Goal: Task Accomplishment & Management: Use online tool/utility

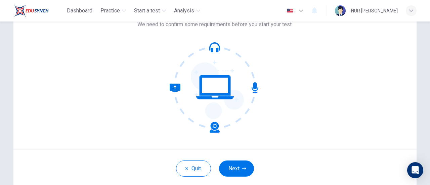
scroll to position [57, 0]
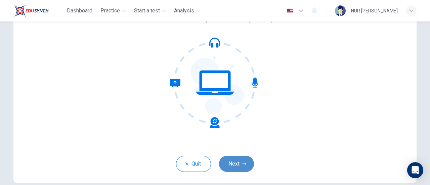
click at [233, 169] on button "Next" at bounding box center [236, 164] width 35 height 16
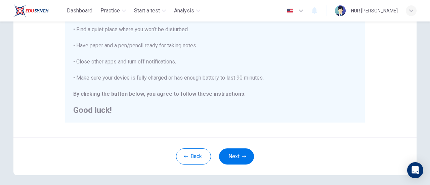
scroll to position [160, 0]
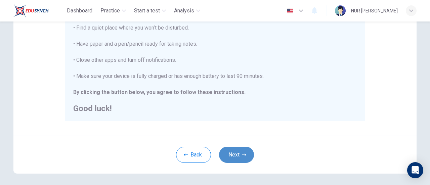
click at [240, 154] on button "Next" at bounding box center [236, 155] width 35 height 16
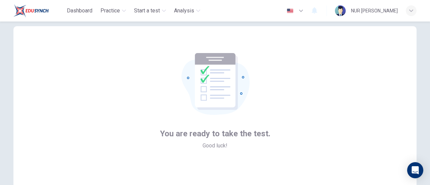
scroll to position [94, 0]
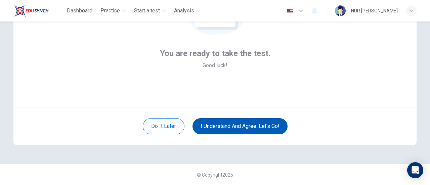
click at [236, 122] on button "I understand and agree. Let’s go!" at bounding box center [239, 126] width 95 height 16
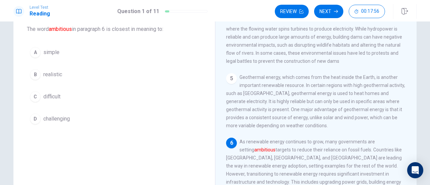
scroll to position [38, 0]
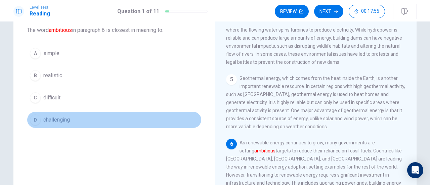
click at [36, 118] on div "D" at bounding box center [35, 120] width 11 height 11
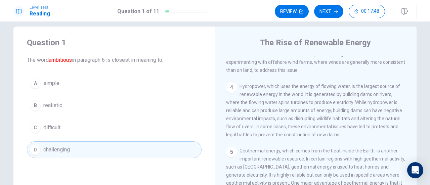
scroll to position [9, 0]
click at [324, 12] on button "Next" at bounding box center [328, 11] width 29 height 13
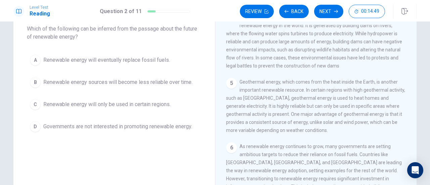
scroll to position [38, 0]
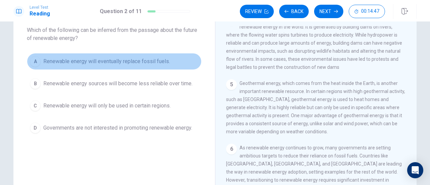
click at [35, 65] on div "A" at bounding box center [35, 61] width 11 height 11
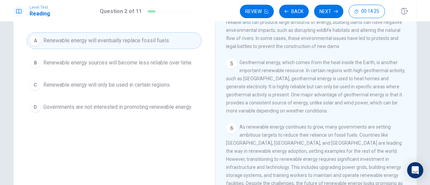
scroll to position [57, 0]
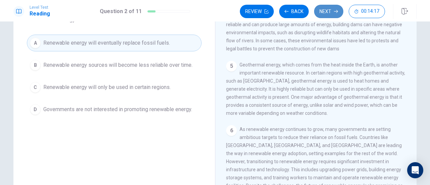
click at [323, 16] on button "Next" at bounding box center [328, 11] width 29 height 13
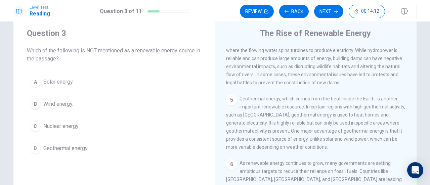
scroll to position [220, 0]
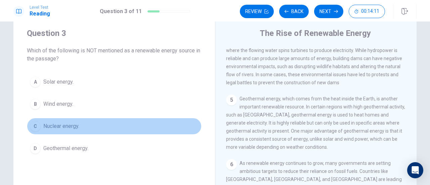
click at [34, 124] on div "C" at bounding box center [35, 126] width 11 height 11
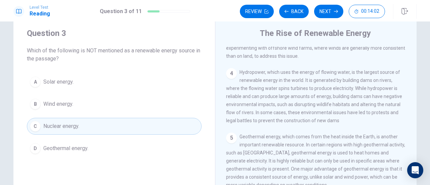
scroll to position [186, 0]
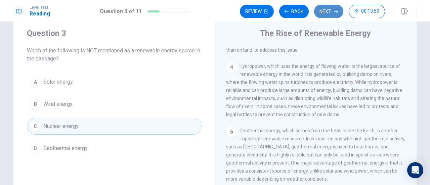
click at [331, 13] on button "Next" at bounding box center [328, 11] width 29 height 13
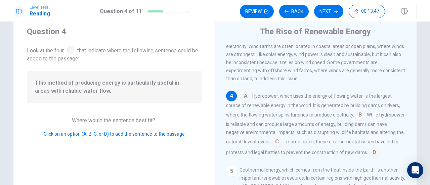
scroll to position [19, 0]
click at [357, 119] on input at bounding box center [360, 116] width 11 height 11
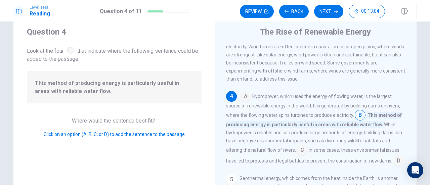
click at [393, 88] on div "1 Renewable energy is energy that comes from natural sources that are constantl…" at bounding box center [320, 141] width 189 height 193
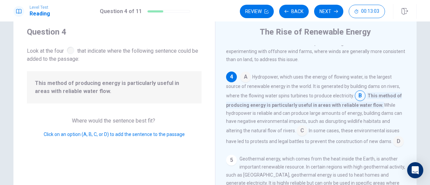
scroll to position [176, 0]
click at [329, 11] on button "Next" at bounding box center [328, 11] width 29 height 13
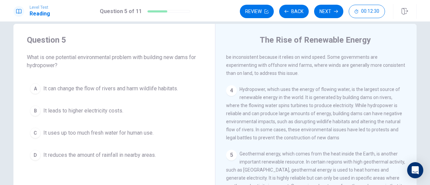
scroll to position [170, 0]
click at [145, 87] on span "It can change the flow of rivers and harm wildlife habitats." at bounding box center [110, 89] width 135 height 8
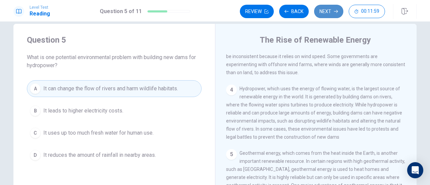
click at [331, 13] on button "Next" at bounding box center [328, 11] width 29 height 13
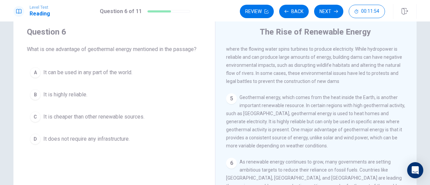
scroll to position [19, 0]
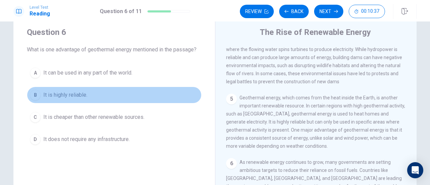
click at [32, 94] on div "B" at bounding box center [35, 95] width 11 height 11
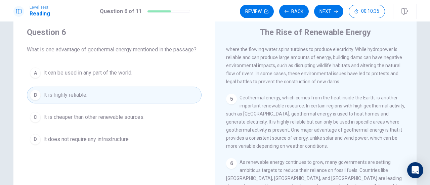
click at [277, 120] on span "Geothermal energy, which comes from the heat inside the Earth, is another impor…" at bounding box center [315, 122] width 179 height 54
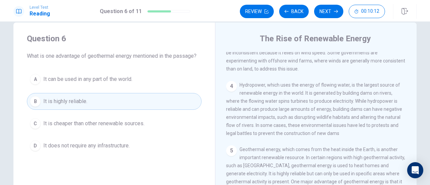
scroll to position [0, 0]
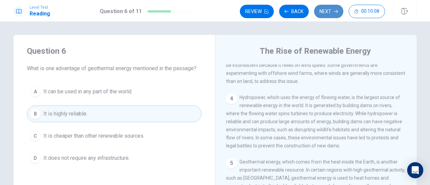
click at [323, 13] on button "Next" at bounding box center [328, 11] width 29 height 13
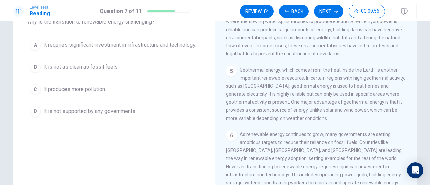
scroll to position [47, 0]
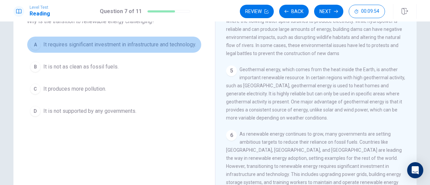
click at [136, 49] on span "It requires significant investment in infrastructure and technology." at bounding box center [119, 45] width 153 height 8
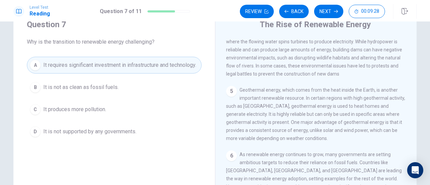
scroll to position [20, 0]
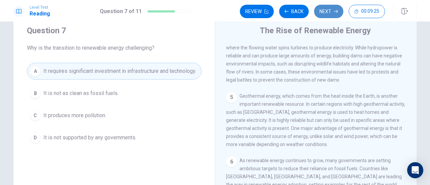
click at [327, 14] on button "Next" at bounding box center [328, 11] width 29 height 13
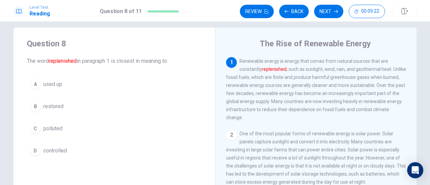
scroll to position [6, 0]
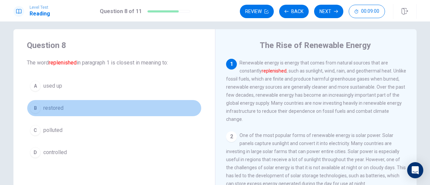
click at [60, 107] on span "restored" at bounding box center [53, 108] width 20 height 8
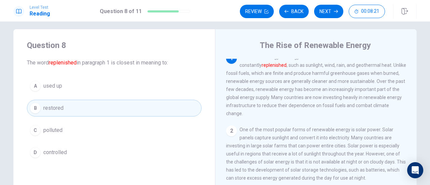
scroll to position [6, 0]
click at [325, 12] on button "Next" at bounding box center [328, 11] width 29 height 13
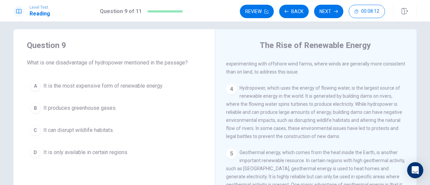
scroll to position [177, 0]
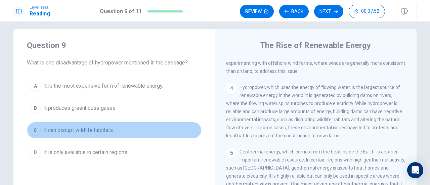
click at [106, 129] on span "It can disrupt wildlife habitats." at bounding box center [78, 130] width 71 height 8
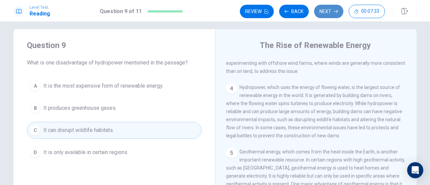
click at [335, 12] on icon "button" at bounding box center [336, 11] width 4 height 4
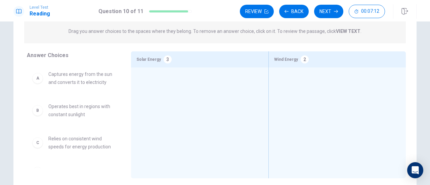
scroll to position [75, 0]
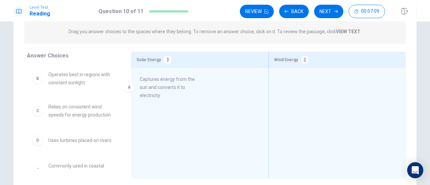
drag, startPoint x: 96, startPoint y: 79, endPoint x: 199, endPoint y: 83, distance: 103.5
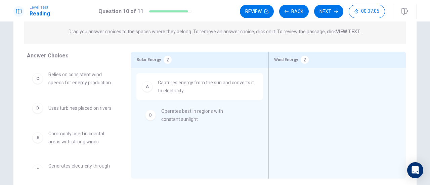
drag, startPoint x: 89, startPoint y: 83, endPoint x: 208, endPoint y: 122, distance: 124.7
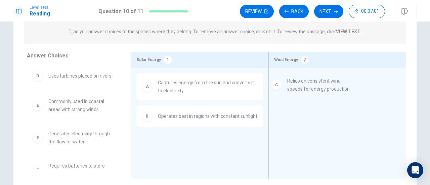
drag, startPoint x: 90, startPoint y: 82, endPoint x: 333, endPoint y: 88, distance: 242.3
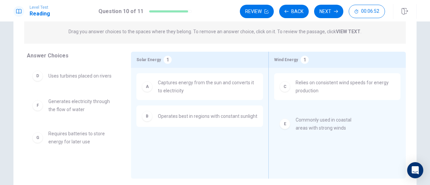
drag, startPoint x: 87, startPoint y: 107, endPoint x: 340, endPoint y: 126, distance: 254.0
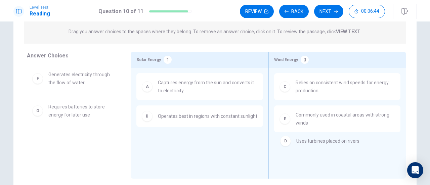
drag, startPoint x: 92, startPoint y: 76, endPoint x: 343, endPoint y: 142, distance: 259.7
drag, startPoint x: 69, startPoint y: 78, endPoint x: 324, endPoint y: 152, distance: 265.7
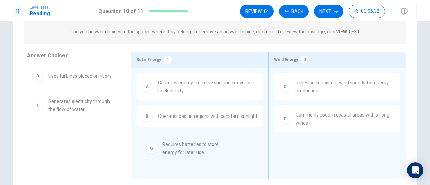
drag, startPoint x: 64, startPoint y: 140, endPoint x: 183, endPoint y: 151, distance: 119.8
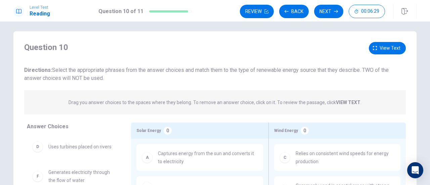
scroll to position [3, 0]
click at [389, 47] on span "View text" at bounding box center [390, 48] width 21 height 8
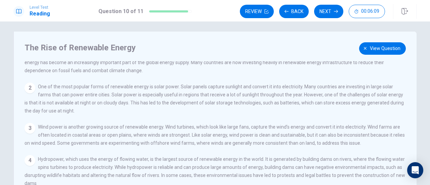
scroll to position [29, 0]
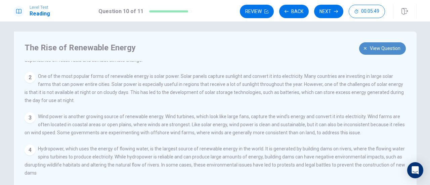
click at [376, 48] on span "View question" at bounding box center [385, 48] width 31 height 8
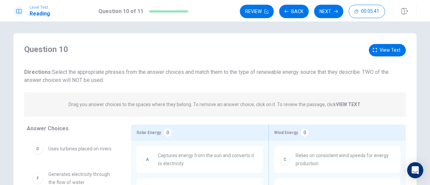
scroll to position [1, 0]
click at [258, 12] on button "Review" at bounding box center [257, 11] width 34 height 13
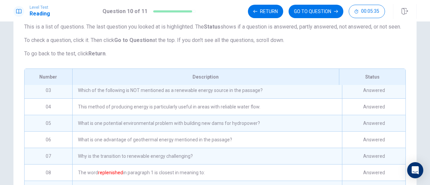
scroll to position [0, 0]
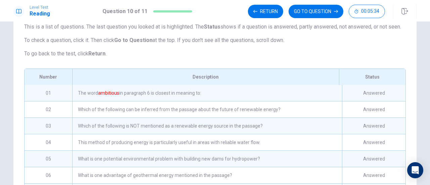
click at [197, 101] on div "The word ambitious in paragraph 6 is closest in meaning to:" at bounding box center [207, 93] width 270 height 16
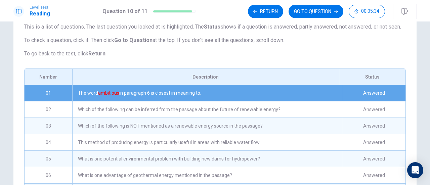
click at [197, 101] on div "The word ambitious in paragraph 6 is closest in meaning to:" at bounding box center [207, 93] width 270 height 16
click at [294, 58] on p "To go back to the test, click Return ." at bounding box center [215, 54] width 382 height 8
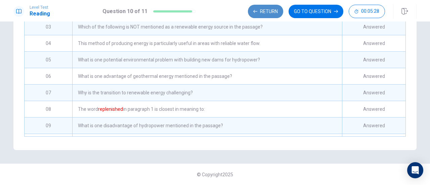
click at [268, 15] on button "Return" at bounding box center [265, 11] width 35 height 13
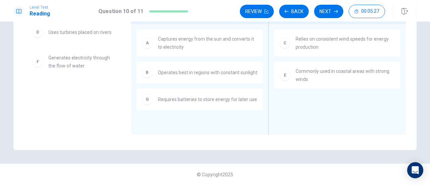
scroll to position [118, 0]
click at [293, 14] on button "Back" at bounding box center [294, 11] width 30 height 13
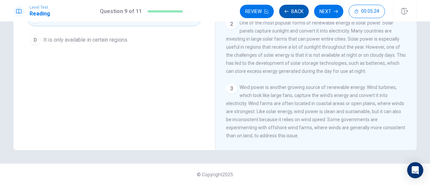
click at [293, 14] on button "Back" at bounding box center [294, 11] width 30 height 13
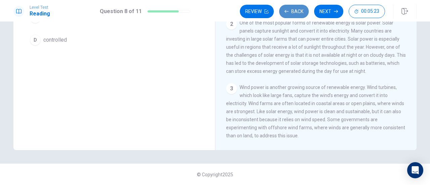
click at [293, 14] on button "Back" at bounding box center [294, 11] width 30 height 13
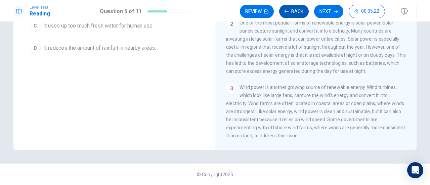
click at [293, 14] on button "Back" at bounding box center [294, 11] width 30 height 13
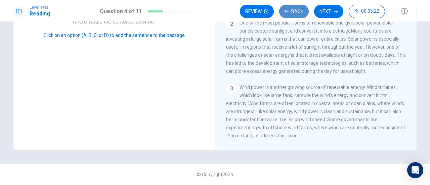
click at [293, 14] on button "Back" at bounding box center [294, 11] width 30 height 13
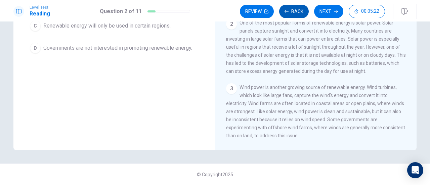
click at [293, 14] on button "Back" at bounding box center [294, 11] width 30 height 13
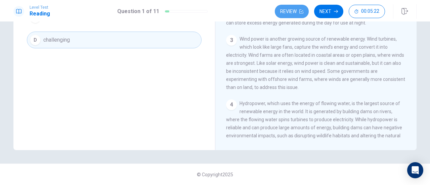
click at [293, 14] on button "Review" at bounding box center [292, 11] width 34 height 13
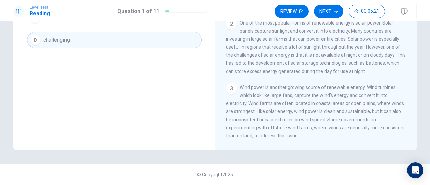
click at [293, 14] on button "Review" at bounding box center [292, 11] width 34 height 13
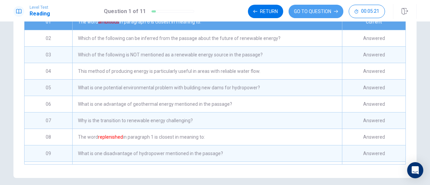
click at [293, 14] on button "GO TO QUESTION" at bounding box center [316, 11] width 55 height 13
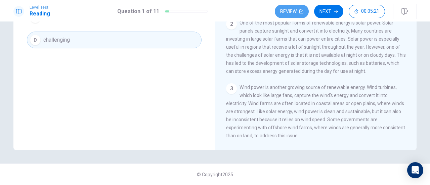
click at [293, 14] on button "Review" at bounding box center [292, 11] width 34 height 13
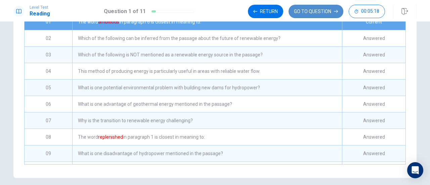
click at [325, 13] on button "GO TO QUESTION" at bounding box center [316, 11] width 55 height 13
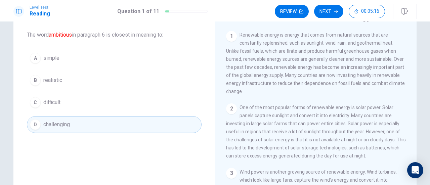
scroll to position [32, 0]
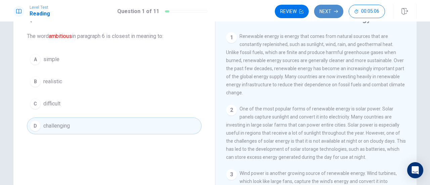
click at [326, 13] on button "Next" at bounding box center [328, 11] width 29 height 13
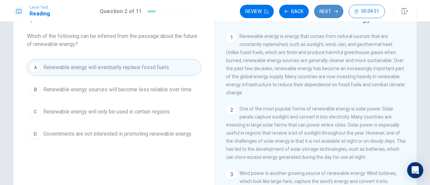
click at [325, 9] on button "Next" at bounding box center [328, 11] width 29 height 13
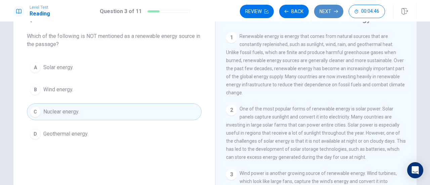
click at [325, 9] on button "Next" at bounding box center [328, 11] width 29 height 13
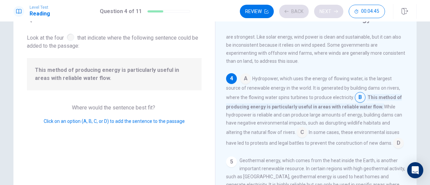
scroll to position [164, 0]
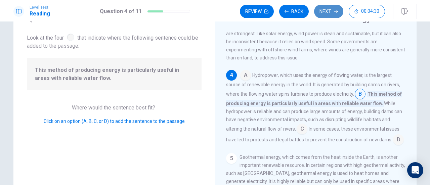
click at [325, 9] on button "Next" at bounding box center [328, 11] width 29 height 13
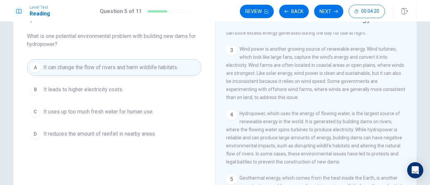
scroll to position [133, 0]
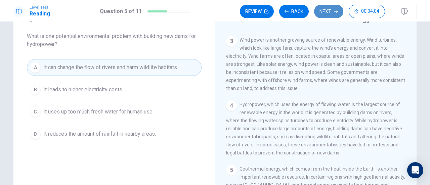
click at [329, 12] on button "Next" at bounding box center [328, 11] width 29 height 13
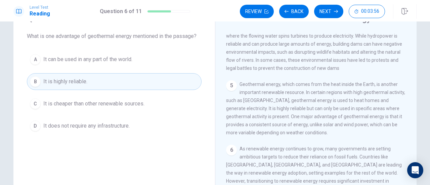
scroll to position [221, 0]
click at [330, 11] on button "Next" at bounding box center [328, 11] width 29 height 13
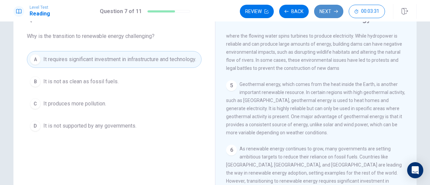
click at [332, 14] on button "Next" at bounding box center [328, 11] width 29 height 13
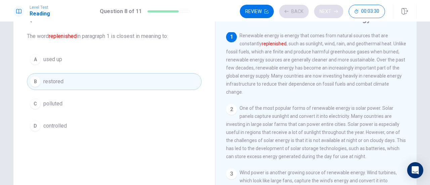
scroll to position [0, 0]
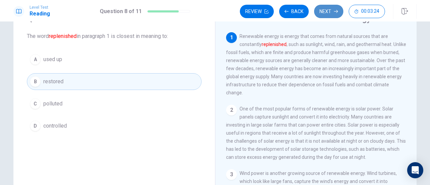
click at [332, 14] on button "Next" at bounding box center [328, 11] width 29 height 13
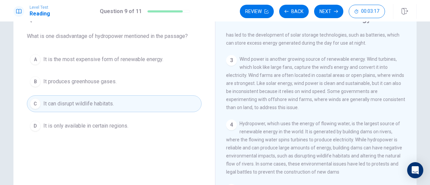
scroll to position [117, 0]
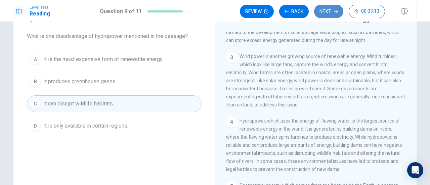
click at [328, 12] on button "Next" at bounding box center [328, 11] width 29 height 13
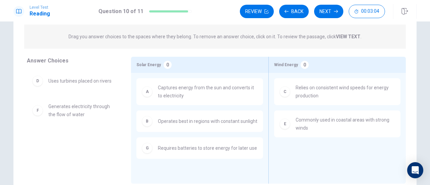
scroll to position [69, 0]
click at [327, 12] on button "Next" at bounding box center [328, 11] width 29 height 13
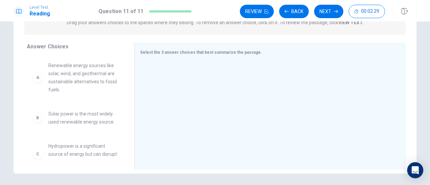
scroll to position [95, 0]
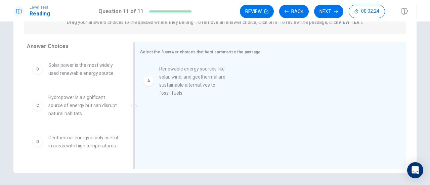
drag, startPoint x: 80, startPoint y: 74, endPoint x: 207, endPoint y: 80, distance: 126.8
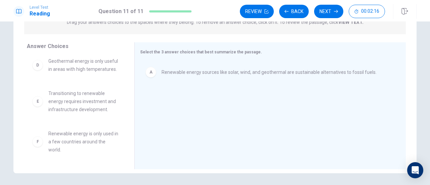
scroll to position [85, 0]
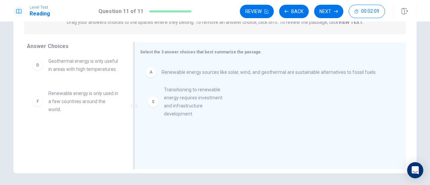
drag, startPoint x: 75, startPoint y: 101, endPoint x: 203, endPoint y: 98, distance: 128.0
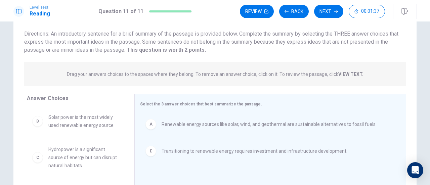
scroll to position [0, 0]
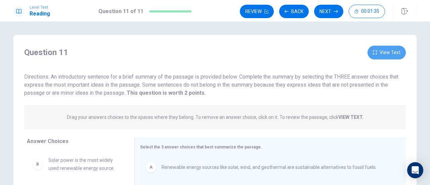
click at [371, 52] on button "View Text" at bounding box center [386, 53] width 38 height 14
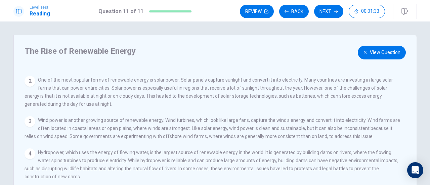
scroll to position [35, 0]
click at [368, 53] on button "View Question" at bounding box center [382, 53] width 48 height 14
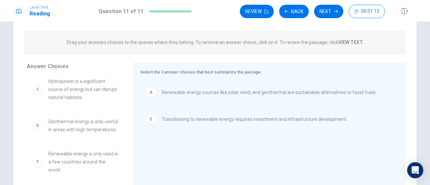
scroll to position [0, 0]
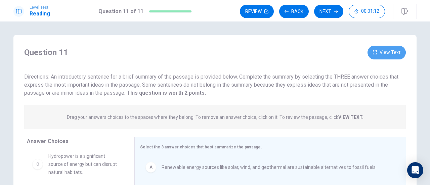
click at [376, 49] on button "View Text" at bounding box center [386, 53] width 38 height 14
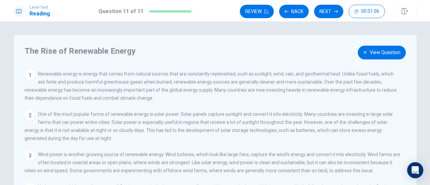
click at [369, 53] on button "View Question" at bounding box center [382, 53] width 48 height 14
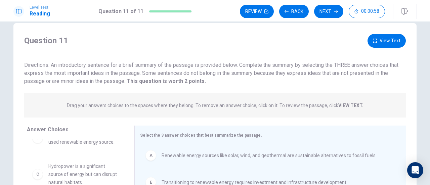
scroll to position [11, 0]
click at [390, 36] on button "View Text" at bounding box center [386, 41] width 38 height 14
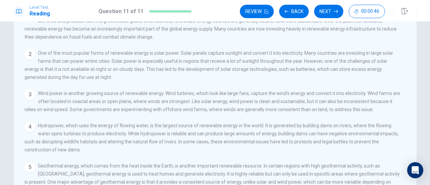
scroll to position [0, 0]
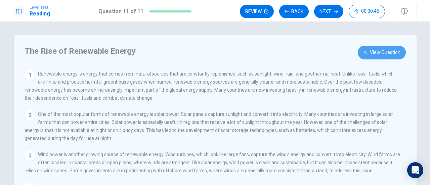
click at [367, 55] on button "View Question" at bounding box center [382, 53] width 48 height 14
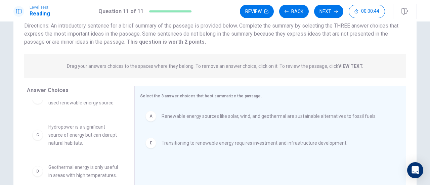
scroll to position [51, 0]
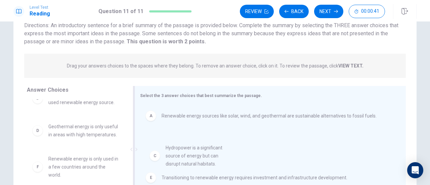
drag, startPoint x: 85, startPoint y: 134, endPoint x: 206, endPoint y: 156, distance: 123.5
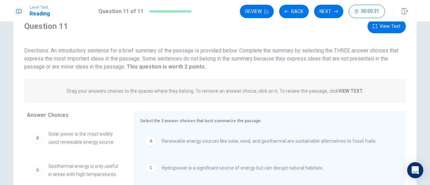
scroll to position [26, 0]
click at [394, 28] on button "View Text" at bounding box center [386, 27] width 38 height 14
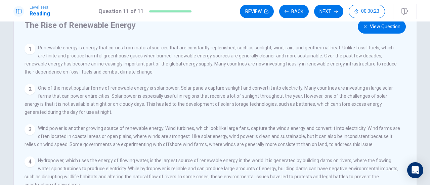
scroll to position [0, 0]
click at [373, 27] on button "View Question" at bounding box center [382, 27] width 48 height 14
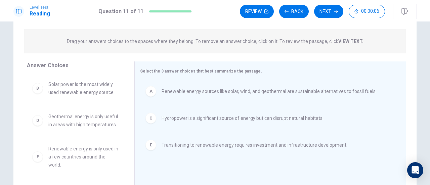
scroll to position [82, 0]
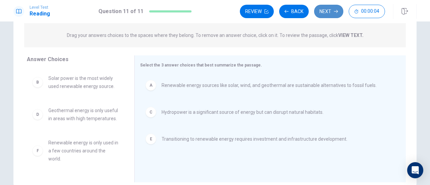
click at [334, 13] on button "Next" at bounding box center [328, 11] width 29 height 13
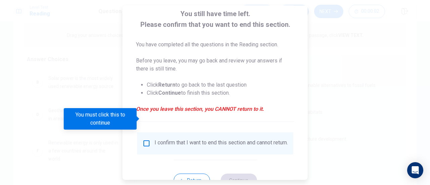
scroll to position [65, 0]
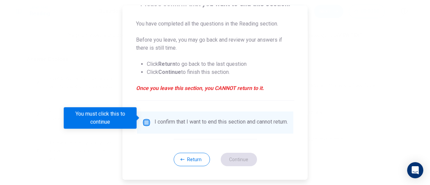
click at [147, 120] on input "You must click this to continue" at bounding box center [146, 123] width 8 height 8
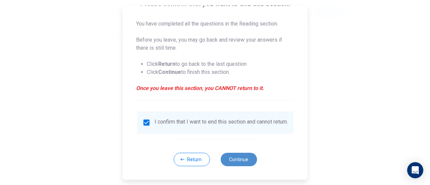
click at [236, 165] on button "Continue" at bounding box center [238, 159] width 36 height 13
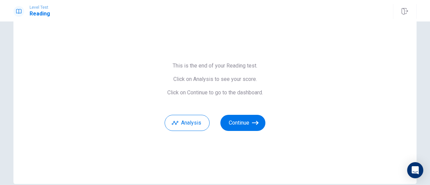
scroll to position [27, 0]
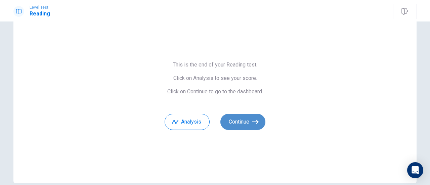
click at [247, 119] on button "Continue" at bounding box center [242, 122] width 45 height 16
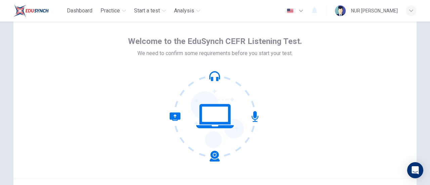
scroll to position [18, 0]
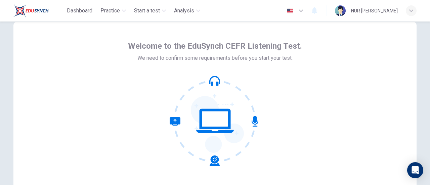
click at [209, 82] on icon at bounding box center [214, 80] width 11 height 8
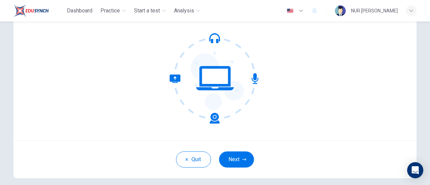
scroll to position [72, 0]
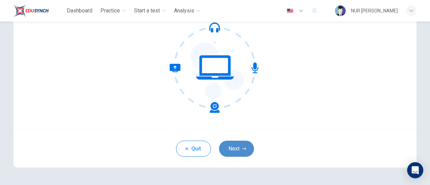
click at [236, 146] on button "Next" at bounding box center [236, 149] width 35 height 16
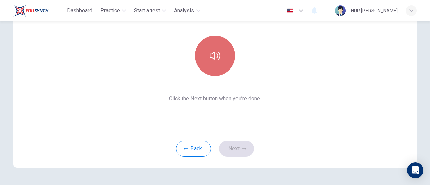
click at [215, 68] on button "button" at bounding box center [215, 56] width 40 height 40
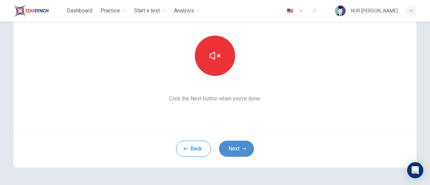
click at [234, 144] on button "Next" at bounding box center [236, 149] width 35 height 16
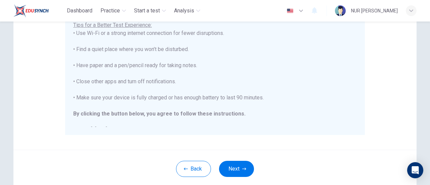
scroll to position [146, 0]
click at [228, 165] on button "Next" at bounding box center [236, 169] width 35 height 16
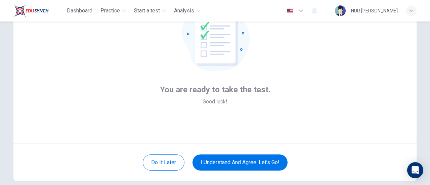
scroll to position [94, 0]
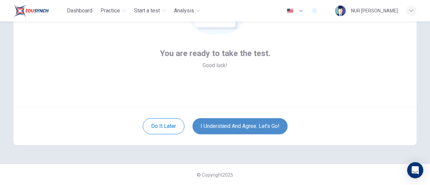
click at [232, 124] on button "I understand and agree. Let’s go!" at bounding box center [239, 126] width 95 height 16
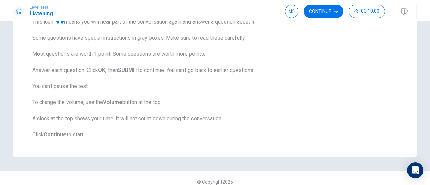
scroll to position [137, 0]
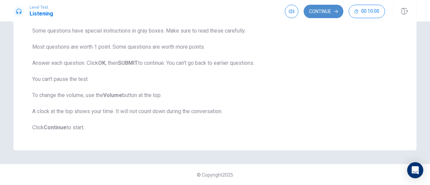
click at [320, 10] on button "Continue" at bounding box center [324, 11] width 40 height 13
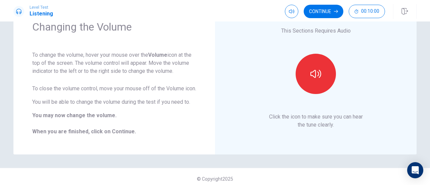
scroll to position [33, 0]
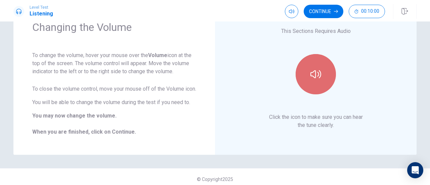
click at [311, 88] on button "button" at bounding box center [316, 74] width 40 height 40
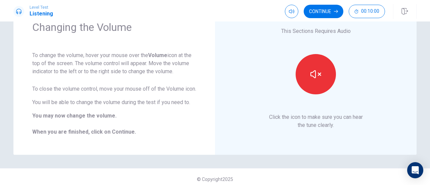
scroll to position [4, 0]
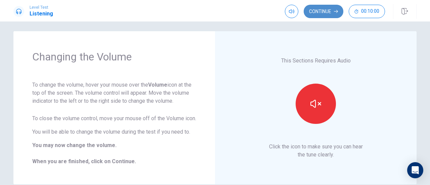
click at [321, 12] on button "Continue" at bounding box center [324, 11] width 40 height 13
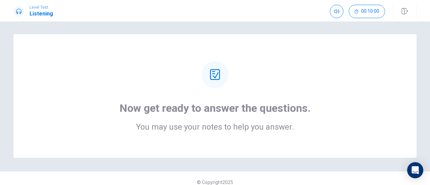
scroll to position [0, 0]
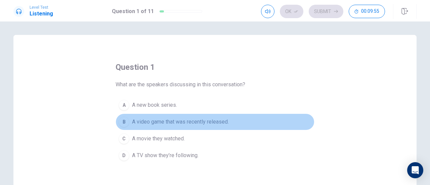
click at [120, 121] on div "B" at bounding box center [124, 122] width 11 height 11
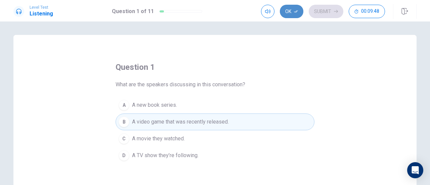
click at [295, 14] on button "Ok" at bounding box center [292, 11] width 24 height 13
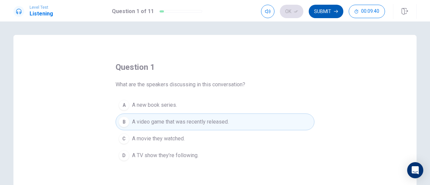
click at [330, 13] on button "Submit" at bounding box center [326, 11] width 35 height 13
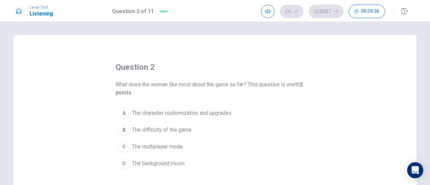
scroll to position [13, 0]
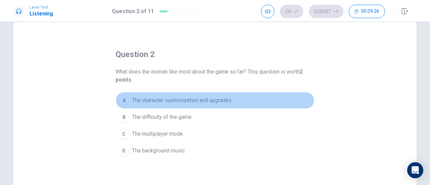
click at [123, 100] on div "A" at bounding box center [124, 100] width 11 height 11
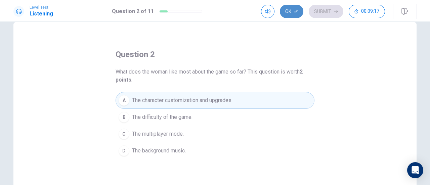
click at [294, 9] on button "Ok" at bounding box center [292, 11] width 24 height 13
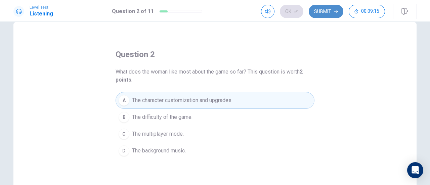
click at [322, 10] on button "Submit" at bounding box center [326, 11] width 35 height 13
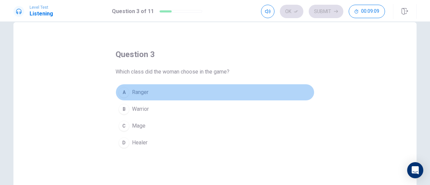
click at [120, 92] on div "A" at bounding box center [124, 92] width 11 height 11
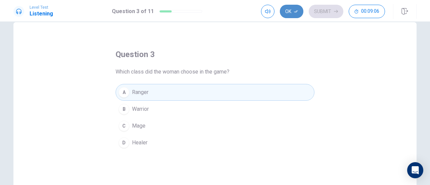
click at [293, 10] on button "Ok" at bounding box center [292, 11] width 24 height 13
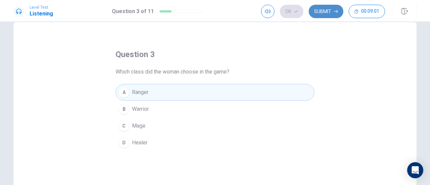
click at [314, 10] on button "Submit" at bounding box center [326, 11] width 35 height 13
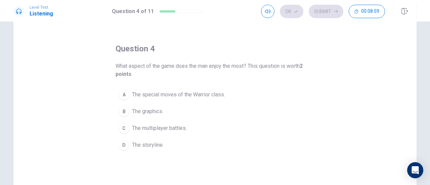
scroll to position [19, 0]
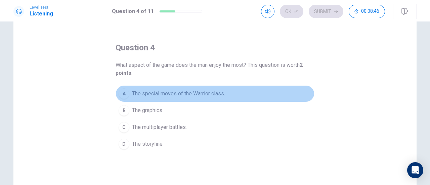
click at [176, 94] on span "The special moves of the Warrior class." at bounding box center [178, 94] width 93 height 8
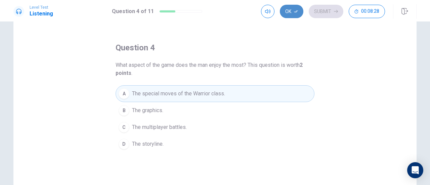
click at [295, 12] on icon "button" at bounding box center [296, 11] width 4 height 4
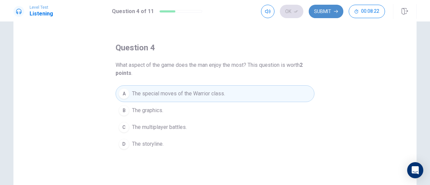
click at [319, 10] on button "Submit" at bounding box center [326, 11] width 35 height 13
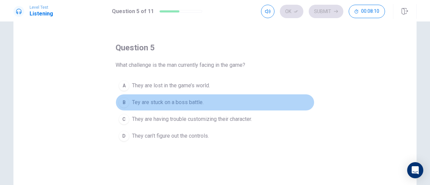
click at [182, 100] on span "Tey are stuck on a boss battle." at bounding box center [168, 102] width 72 height 8
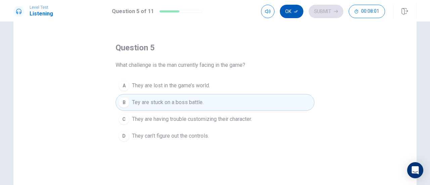
click at [288, 9] on button "Ok" at bounding box center [292, 11] width 24 height 13
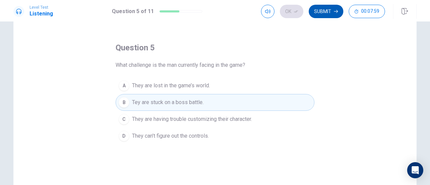
click at [317, 11] on button "Submit" at bounding box center [326, 11] width 35 height 13
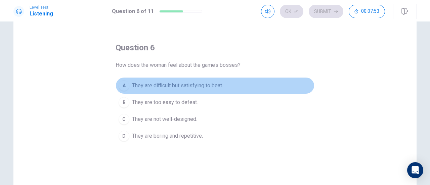
click at [216, 84] on span "They are difficult but satisfying to beat." at bounding box center [177, 86] width 91 height 8
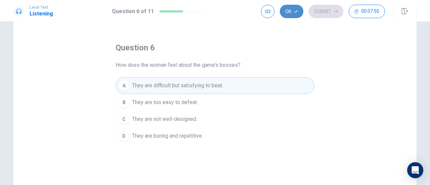
click at [292, 13] on button "Ok" at bounding box center [292, 11] width 24 height 13
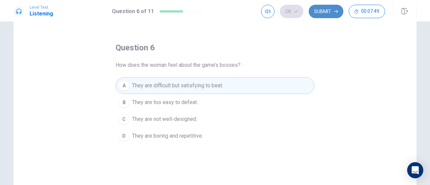
click at [318, 9] on button "Submit" at bounding box center [326, 11] width 35 height 13
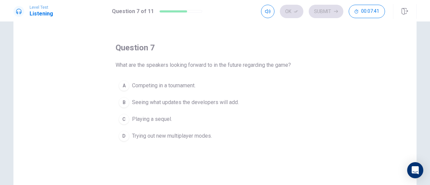
click at [227, 101] on span "Seeing what updates the developers will add." at bounding box center [185, 102] width 107 height 8
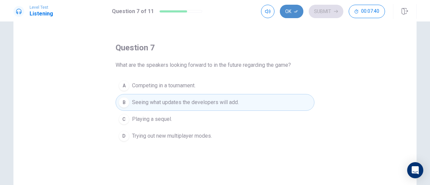
click at [292, 8] on button "Ok" at bounding box center [292, 11] width 24 height 13
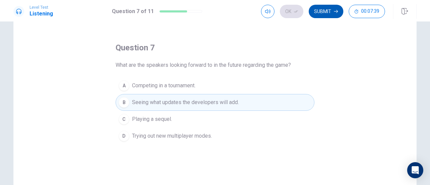
click at [327, 11] on button "Submit" at bounding box center [326, 11] width 35 height 13
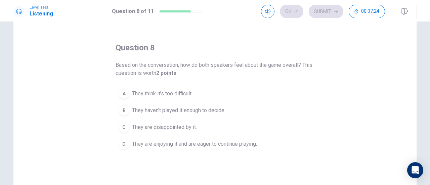
click at [226, 144] on span "They are enjoying it and are eager to continue playing." at bounding box center [194, 144] width 125 height 8
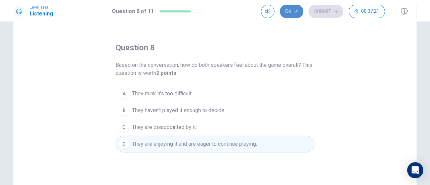
click at [294, 12] on button "Ok" at bounding box center [292, 11] width 24 height 13
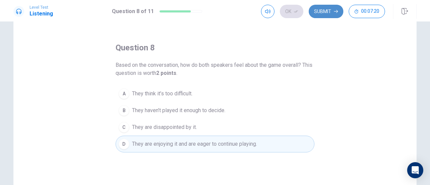
click at [321, 10] on button "Submit" at bounding box center [326, 11] width 35 height 13
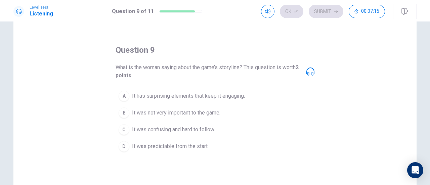
scroll to position [14, 0]
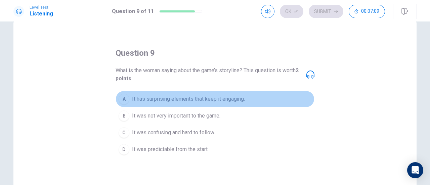
click at [191, 96] on span "It has surprising elements that keep it engaging." at bounding box center [188, 99] width 113 height 8
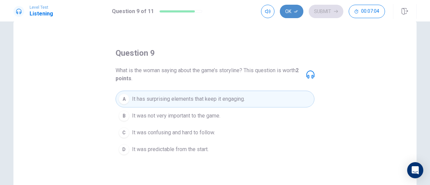
click at [292, 8] on button "Ok" at bounding box center [292, 11] width 24 height 13
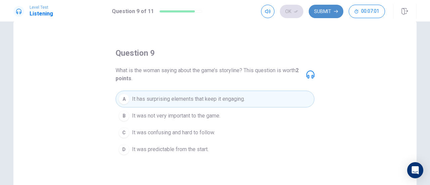
click at [329, 11] on button "Submit" at bounding box center [326, 11] width 35 height 13
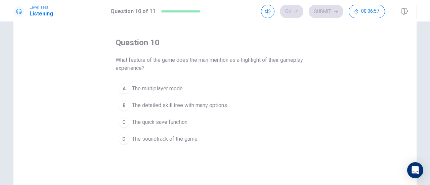
scroll to position [26, 0]
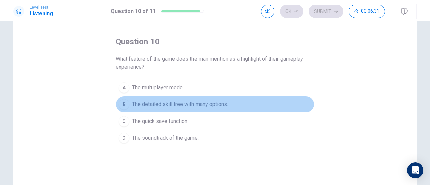
click at [187, 104] on span "The detailed skill tree with many options." at bounding box center [180, 104] width 96 height 8
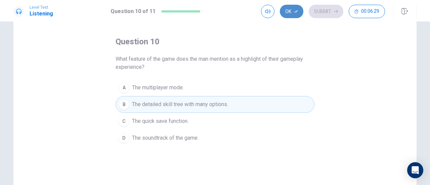
click at [295, 10] on icon "button" at bounding box center [296, 11] width 4 height 4
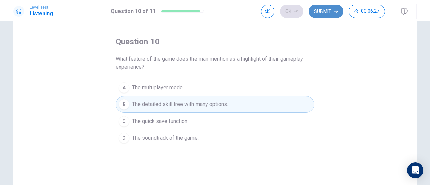
click at [320, 11] on button "Submit" at bounding box center [326, 11] width 35 height 13
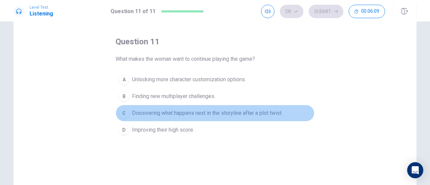
click at [249, 114] on span "Discovering what happens next in the storyline after a plot twist." at bounding box center [207, 113] width 150 height 8
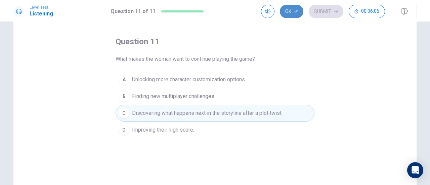
click at [288, 12] on button "Ok" at bounding box center [292, 11] width 24 height 13
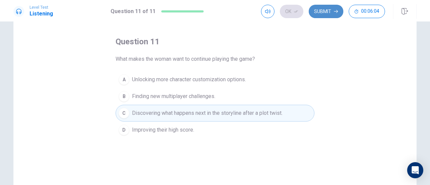
click at [331, 8] on button "Submit" at bounding box center [326, 11] width 35 height 13
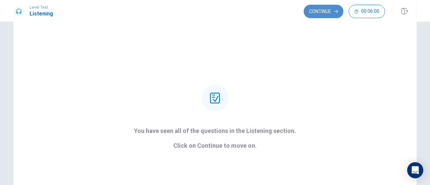
click at [330, 10] on button "Continue" at bounding box center [324, 11] width 40 height 13
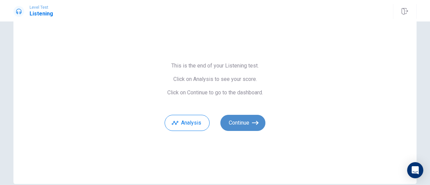
click at [247, 123] on button "Continue" at bounding box center [242, 123] width 45 height 16
